Goal: Task Accomplishment & Management: Manage account settings

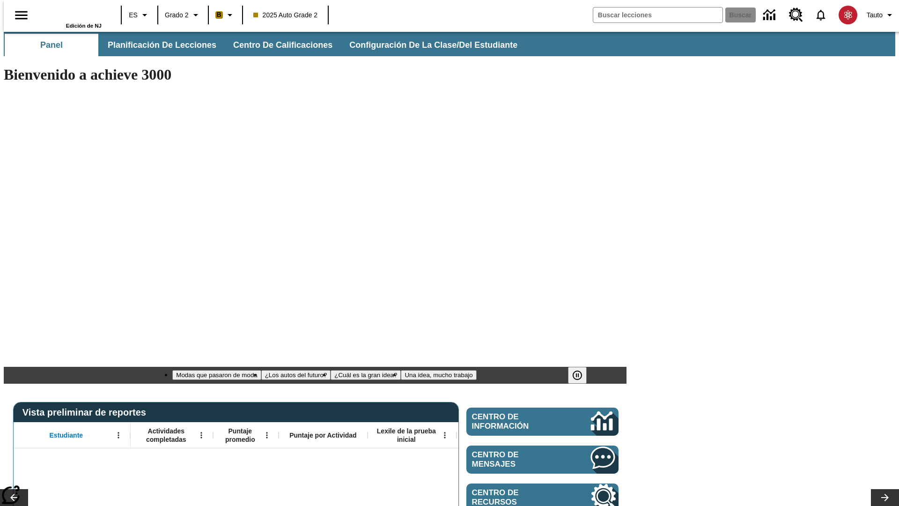
type input "-1"
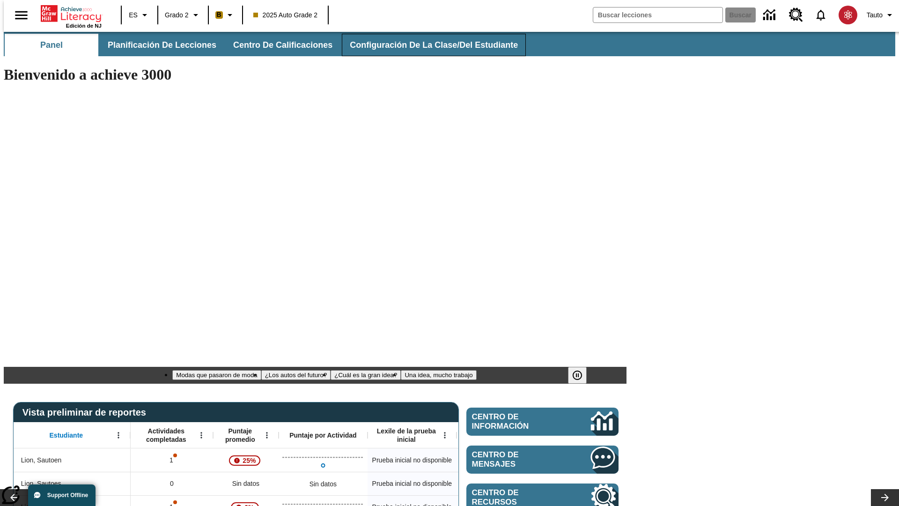
click at [424, 45] on span "Configuración de la clase/del estudiante" at bounding box center [434, 45] width 168 height 11
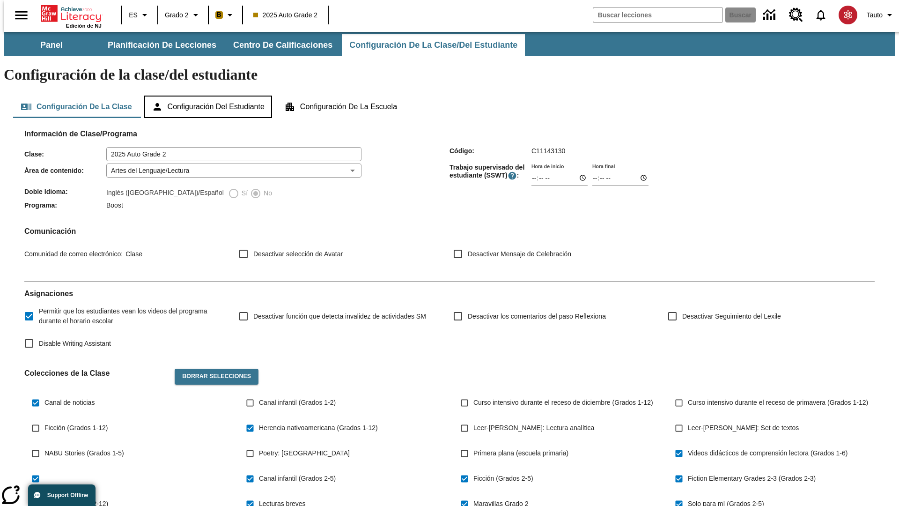
click at [209, 95] on button "Configuración del estudiante" at bounding box center [208, 106] width 128 height 22
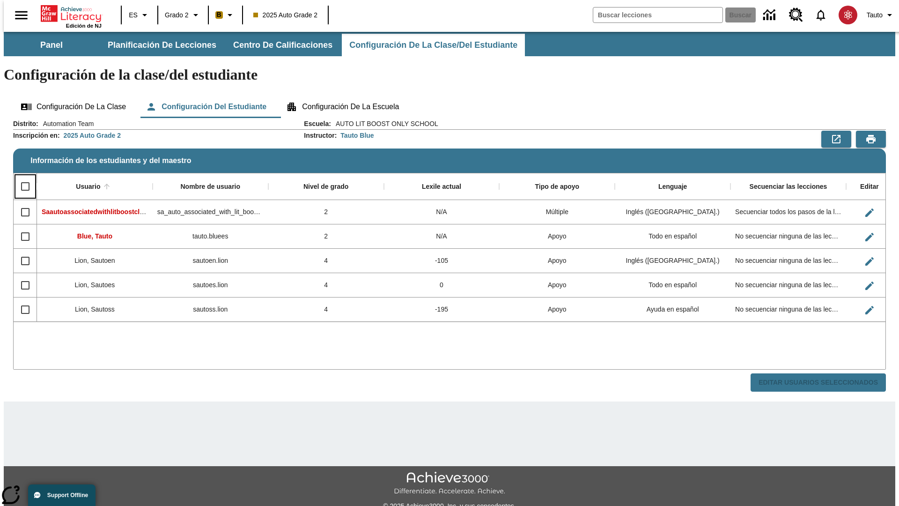
click at [21, 176] on input "Select all rows" at bounding box center [25, 186] width 20 height 20
checkbox input "true"
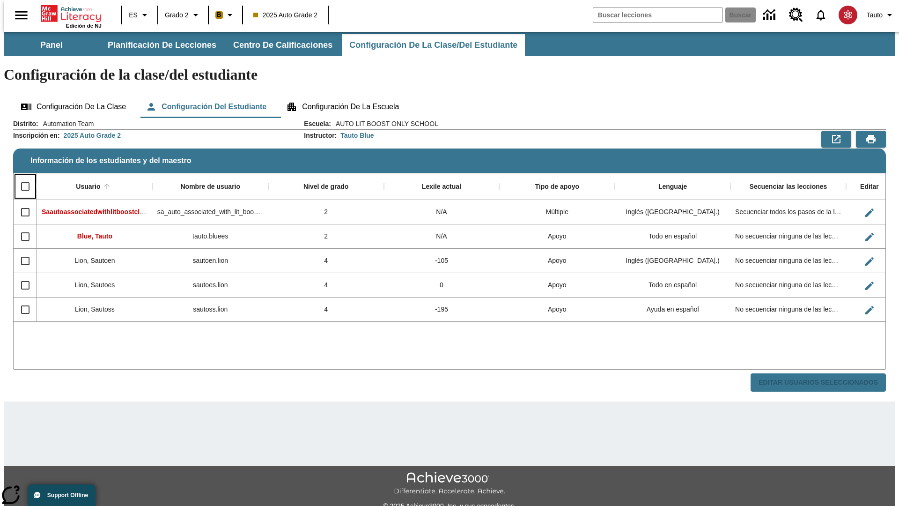
checkbox input "true"
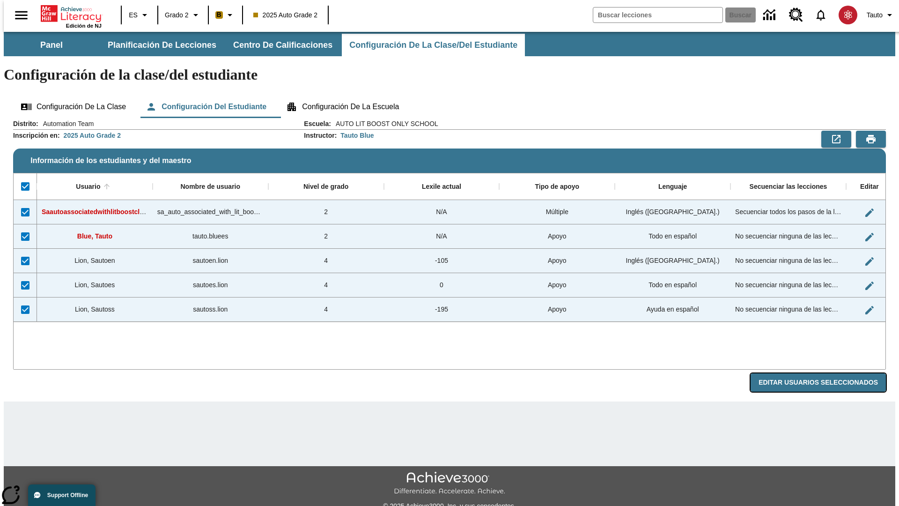
click at [825, 373] on button "Editar Usuarios Seleccionados" at bounding box center [817, 382] width 135 height 18
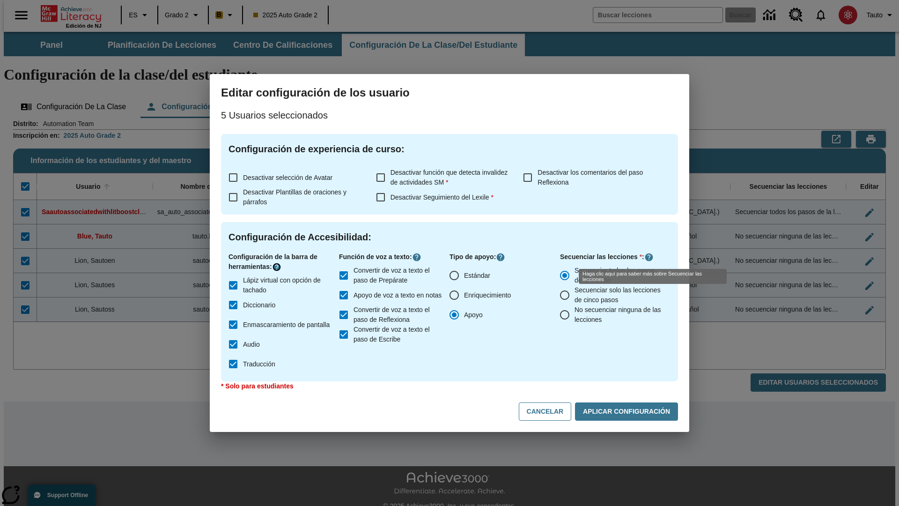
click at [278, 267] on icon "Haga clic aquí para saber más sobre" at bounding box center [276, 266] width 9 height 9
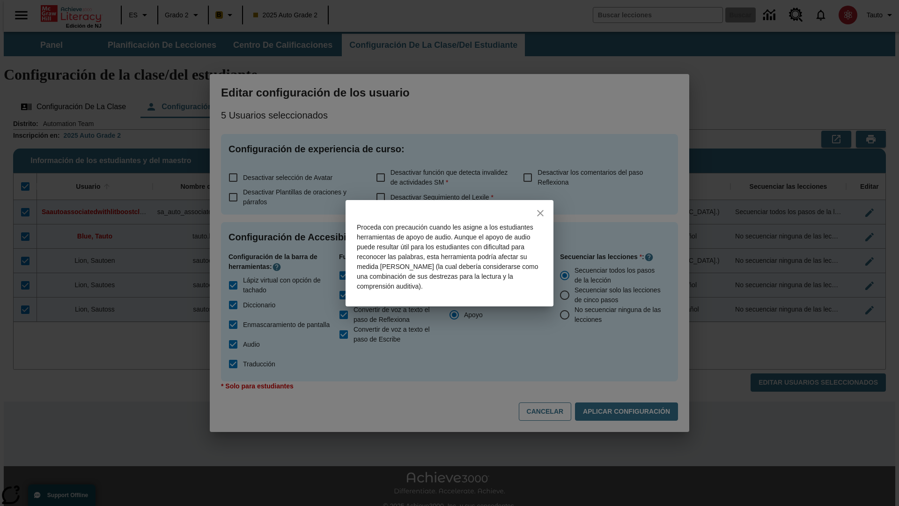
click at [540, 213] on icon "close" at bounding box center [540, 213] width 7 height 7
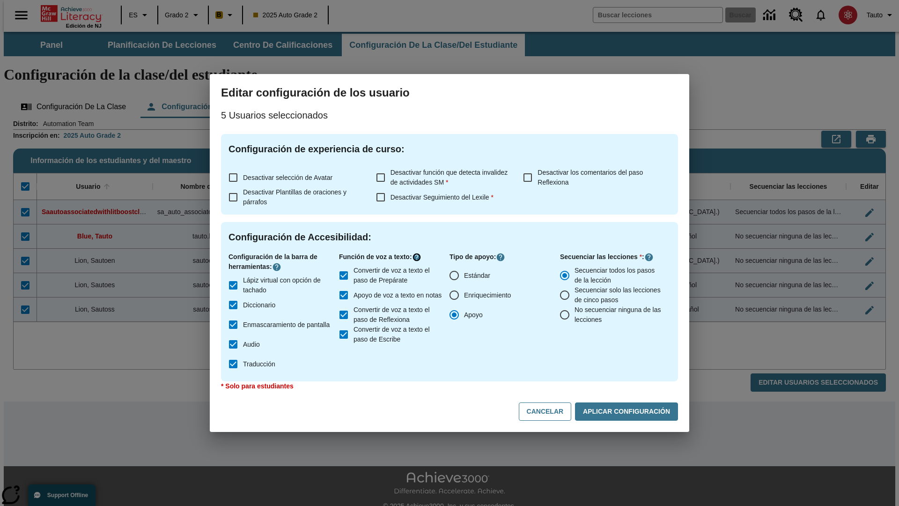
click at [418, 257] on icon "Haga clic aquí para saber más sobre" at bounding box center [416, 256] width 9 height 9
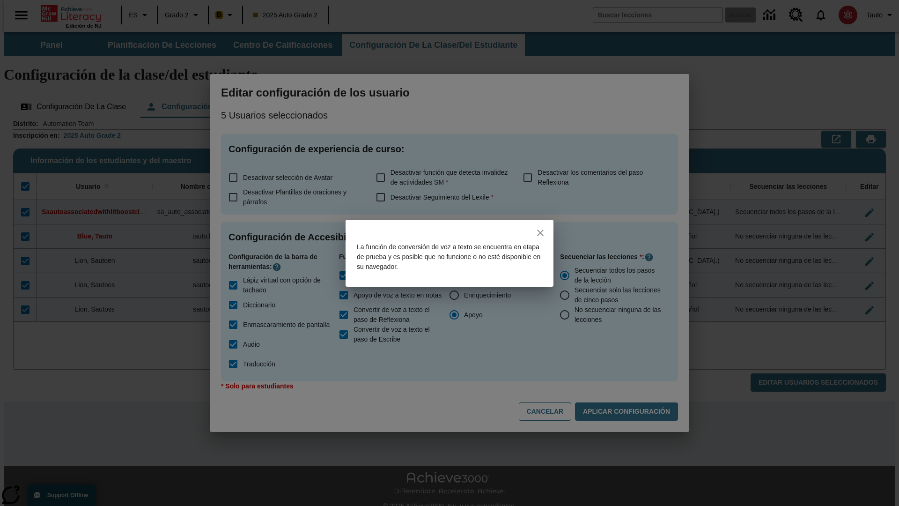
click at [540, 232] on icon "close" at bounding box center [540, 232] width 7 height 7
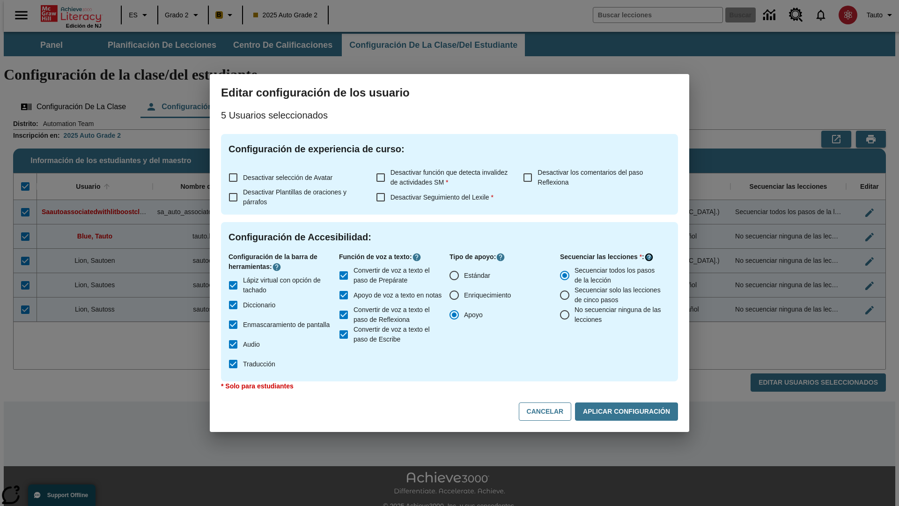
click at [649, 257] on icon "Haga clic aquí para saber más sobre" at bounding box center [648, 256] width 9 height 9
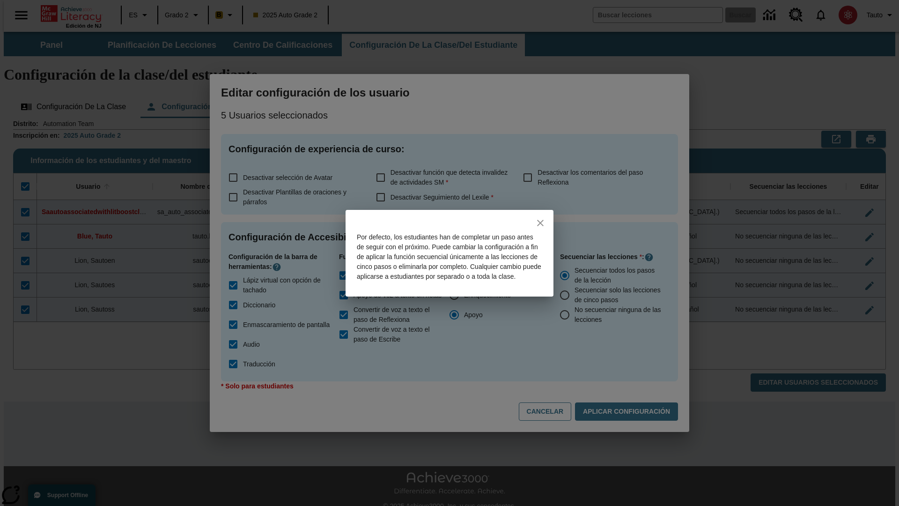
click at [540, 220] on icon "close" at bounding box center [540, 223] width 7 height 7
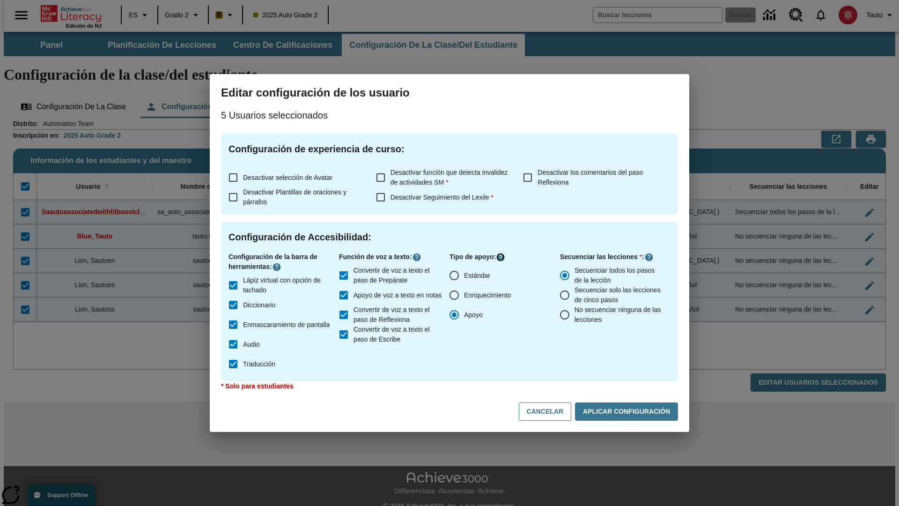
click at [502, 257] on icon "Haga clic aquí para saber más sobre" at bounding box center [500, 256] width 9 height 9
